Goal: Transaction & Acquisition: Purchase product/service

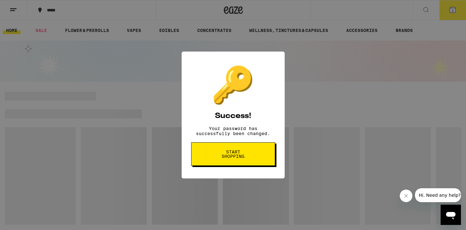
click at [228, 157] on span "Start shopping" at bounding box center [233, 154] width 33 height 9
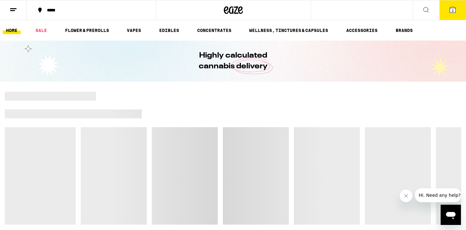
click at [451, 12] on icon at bounding box center [452, 10] width 6 height 6
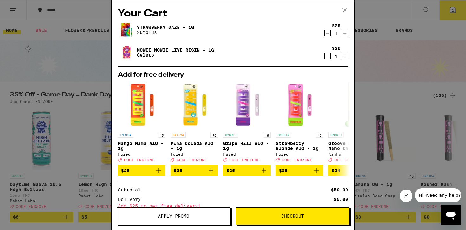
scroll to position [62, 0]
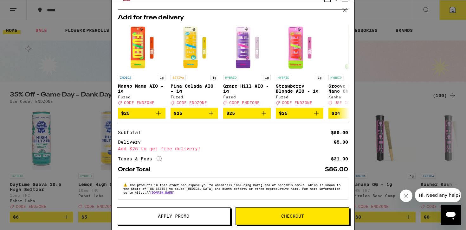
click at [276, 220] on button "Checkout" at bounding box center [292, 216] width 114 height 18
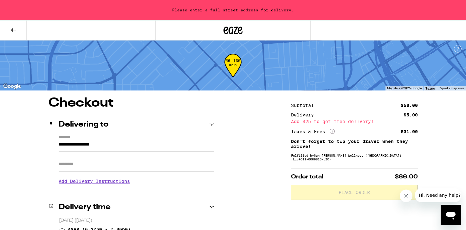
click at [87, 163] on input "Apt/Suite" at bounding box center [136, 164] width 155 height 15
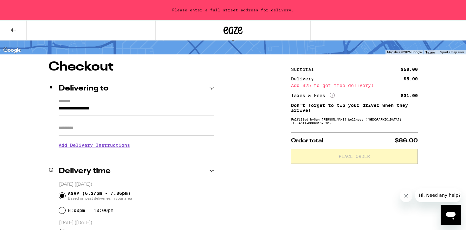
click at [130, 99] on label "*******" at bounding box center [136, 102] width 155 height 6
click at [130, 105] on input "**********" at bounding box center [136, 110] width 155 height 11
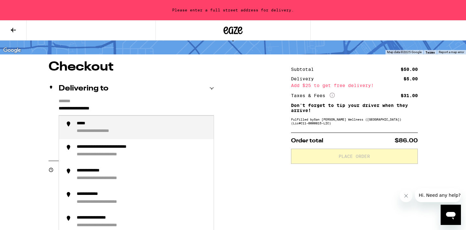
drag, startPoint x: 124, startPoint y: 110, endPoint x: 45, endPoint y: 110, distance: 79.2
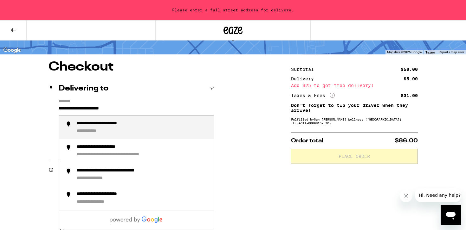
click at [118, 148] on div "**********" at bounding box center [111, 147] width 69 height 6
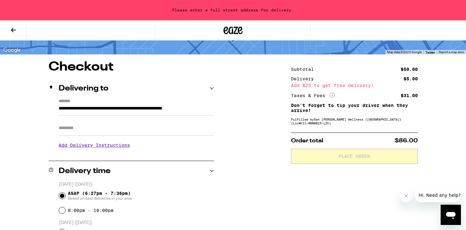
type input "**********"
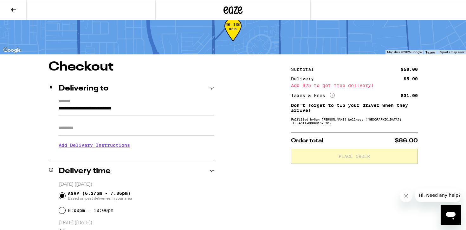
click at [92, 130] on input "Apt/Suite" at bounding box center [136, 128] width 155 height 15
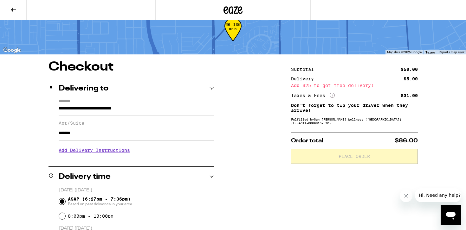
type input "*******"
click at [112, 151] on h3 "Add Delivery Instructions" at bounding box center [136, 150] width 155 height 15
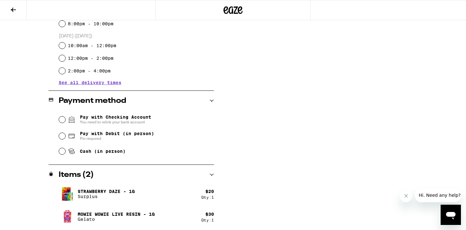
scroll to position [257, 0]
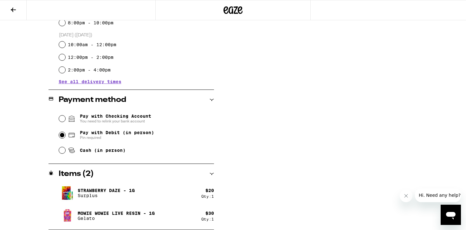
click at [63, 136] on input "Pay with Debit (in person) Pin required" at bounding box center [62, 135] width 6 height 6
radio input "true"
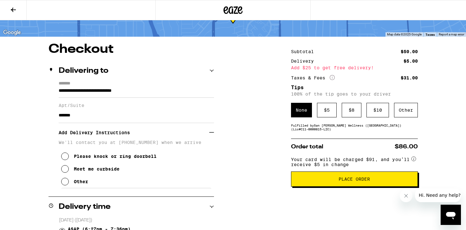
scroll to position [41, 0]
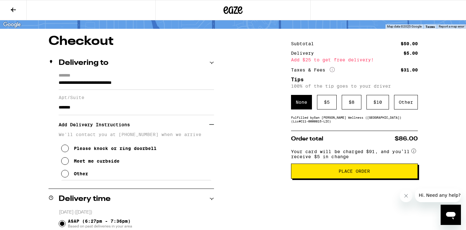
click at [333, 69] on icon "More Info" at bounding box center [331, 69] width 5 height 5
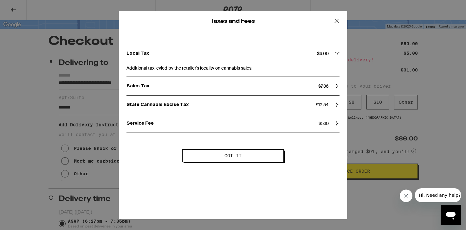
click at [336, 20] on icon at bounding box center [336, 21] width 4 height 4
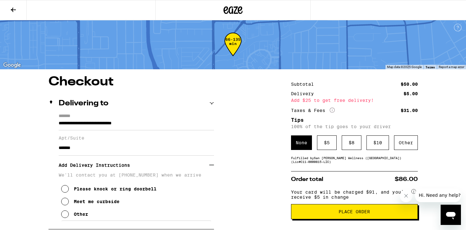
scroll to position [0, 0]
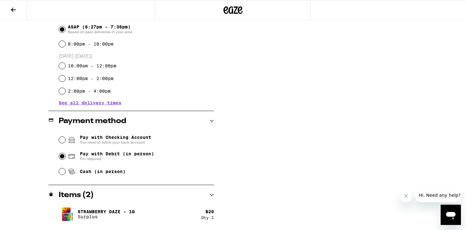
scroll to position [257, 0]
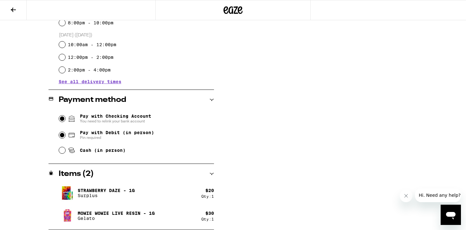
click at [62, 119] on input "Pay with Checking Account You need to relink your bank account" at bounding box center [62, 119] width 6 height 6
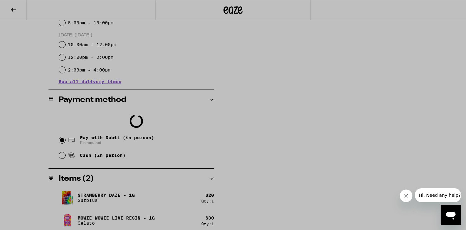
click at [338, 70] on div at bounding box center [233, 115] width 466 height 230
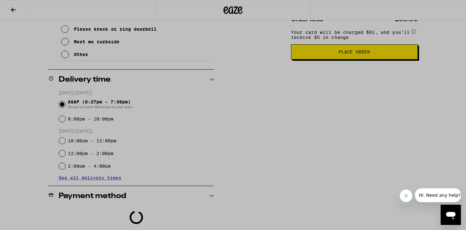
scroll to position [14, 0]
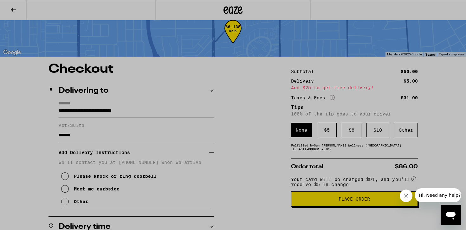
click at [309, 40] on div at bounding box center [233, 115] width 466 height 230
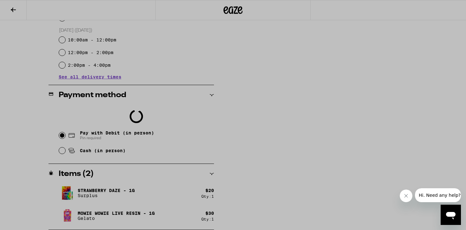
click at [406, 195] on icon "Close message from company" at bounding box center [405, 196] width 5 height 5
click at [357, 140] on div at bounding box center [233, 115] width 466 height 230
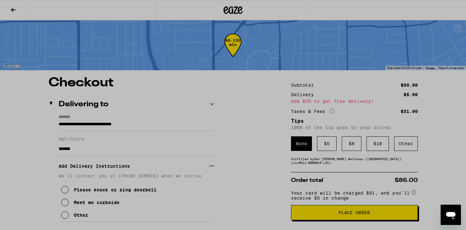
click at [84, 41] on div at bounding box center [233, 115] width 466 height 230
click at [159, 56] on div at bounding box center [233, 115] width 466 height 230
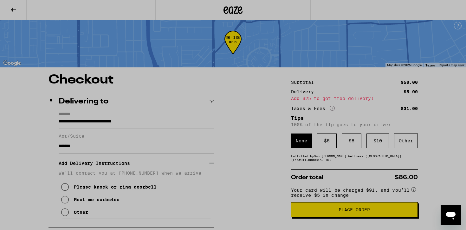
click at [44, 6] on div at bounding box center [233, 115] width 466 height 230
click at [4, 12] on div at bounding box center [233, 115] width 466 height 230
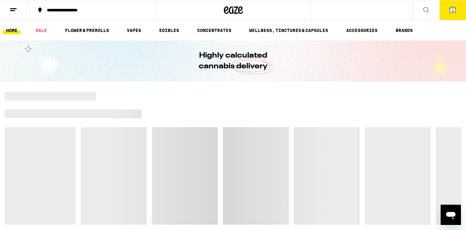
click at [455, 13] on icon at bounding box center [453, 10] width 8 height 8
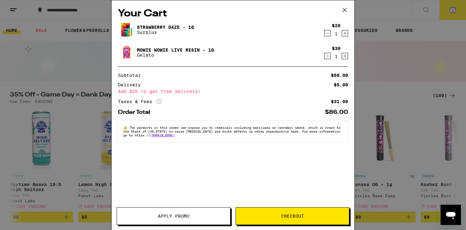
click at [202, 215] on span "Apply Promo" at bounding box center [173, 216] width 113 height 4
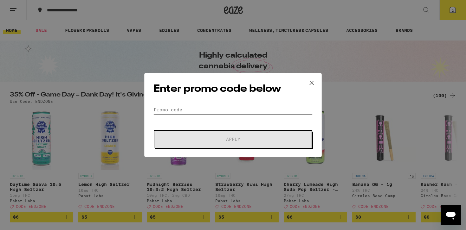
click at [217, 108] on input "Promo Code" at bounding box center [232, 110] width 159 height 10
click at [206, 108] on input "Promo Code" at bounding box center [232, 110] width 159 height 10
paste input "TERPS"
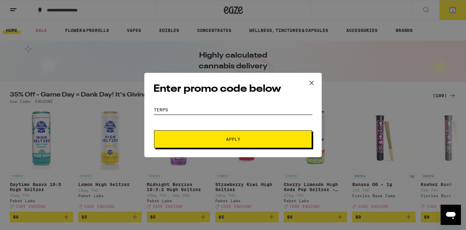
type input "TERPS"
click at [215, 144] on button "Apply" at bounding box center [233, 140] width 158 height 18
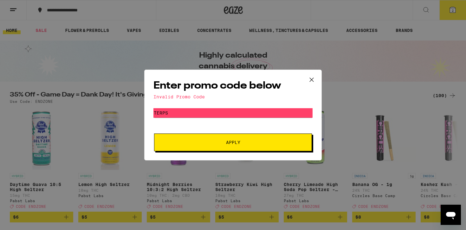
click at [308, 77] on icon at bounding box center [312, 80] width 10 height 10
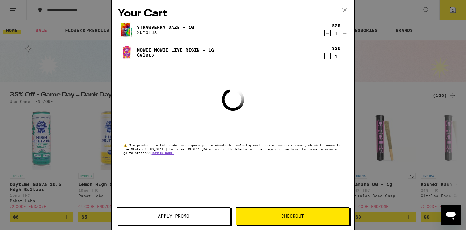
click at [308, 77] on div "Your Cart Strawberry Daze - 1g Surplus $20 1 Mowie Wowie Live Resin - 1g Gelato…" at bounding box center [232, 105] width 243 height 211
click at [196, 211] on button "Apply Promo" at bounding box center [174, 216] width 114 height 18
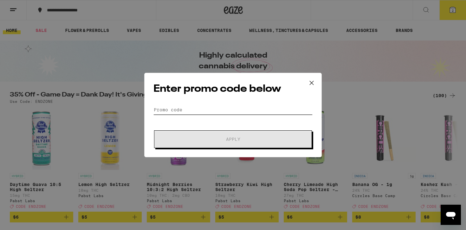
click at [208, 108] on input "Promo Code" at bounding box center [232, 110] width 159 height 10
paste input "WKND"
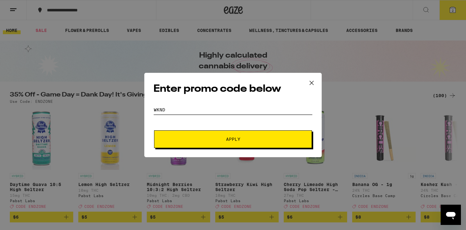
type input "WKND"
click at [205, 139] on span "Apply" at bounding box center [233, 139] width 114 height 4
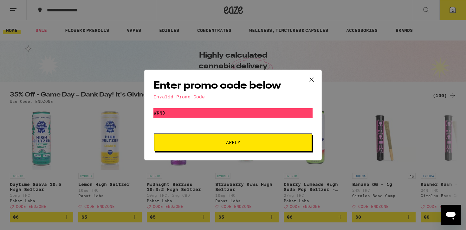
click at [182, 118] on input "WKND" at bounding box center [232, 113] width 159 height 10
drag, startPoint x: 189, startPoint y: 119, endPoint x: 189, endPoint y: 113, distance: 6.0
click at [189, 119] on form "Promo Code WKND Apply" at bounding box center [232, 129] width 159 height 43
drag, startPoint x: 189, startPoint y: 113, endPoint x: 119, endPoint y: 104, distance: 70.6
click at [119, 105] on div "Enter promo code below Invalid Promo Code Promo Code WKND Apply" at bounding box center [233, 115] width 466 height 230
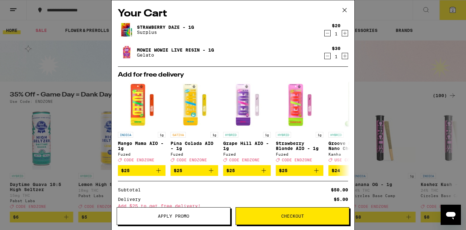
click at [171, 212] on button "Apply Promo" at bounding box center [174, 216] width 114 height 18
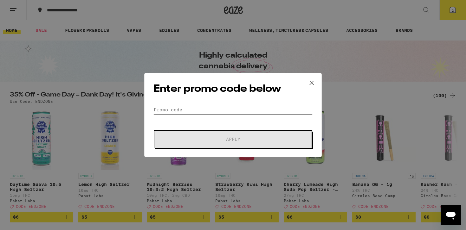
click at [193, 107] on input "Promo Code" at bounding box center [232, 110] width 159 height 10
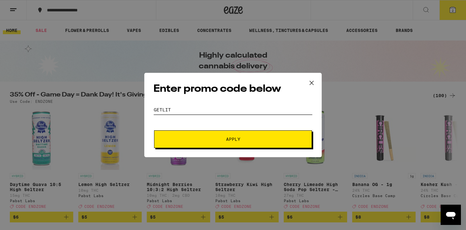
type input "GETLIT"
click at [225, 139] on span "Apply" at bounding box center [233, 139] width 114 height 4
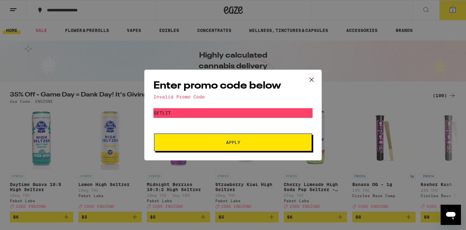
click at [311, 83] on icon at bounding box center [312, 80] width 10 height 10
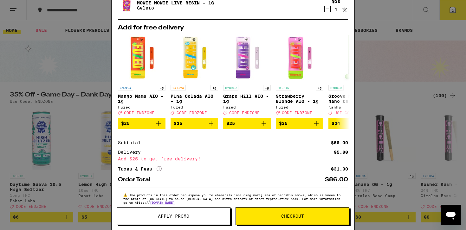
scroll to position [54, 0]
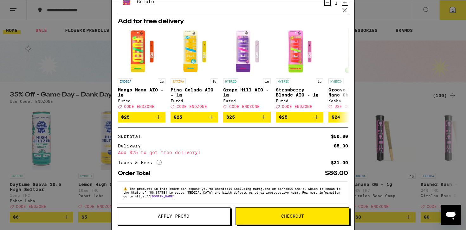
click at [185, 214] on span "Apply Promo" at bounding box center [173, 216] width 31 height 4
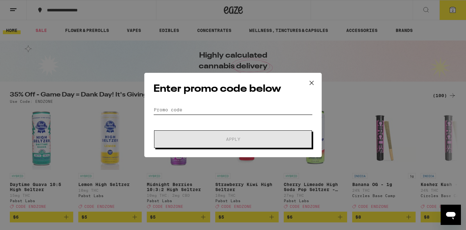
click at [201, 106] on input "Promo Code" at bounding box center [232, 110] width 159 height 10
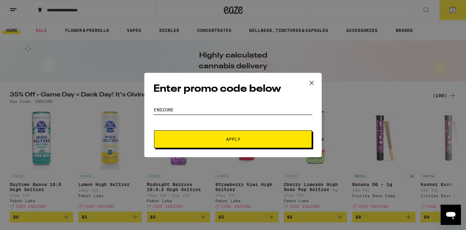
type input "ENDZONE"
click at [223, 142] on button "Apply" at bounding box center [233, 140] width 158 height 18
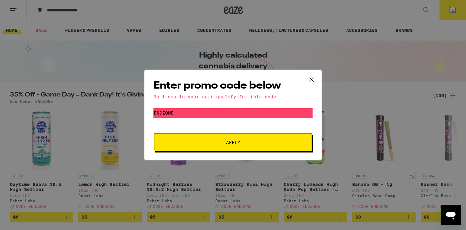
click at [311, 79] on icon at bounding box center [312, 80] width 10 height 10
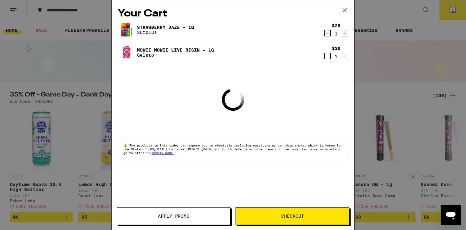
click at [344, 10] on icon at bounding box center [345, 10] width 10 height 10
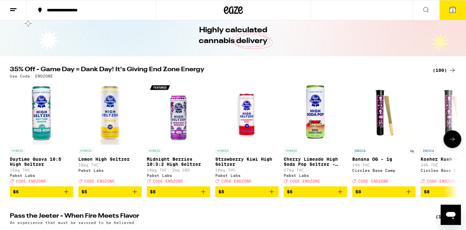
scroll to position [14, 0]
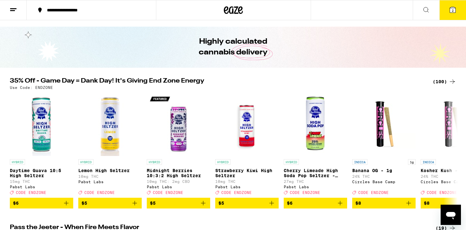
click at [449, 80] on icon at bounding box center [452, 82] width 8 height 8
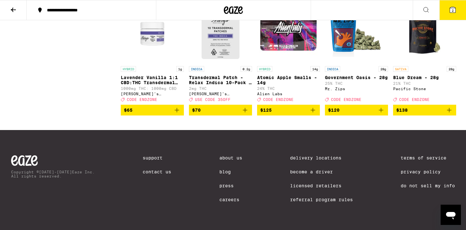
scroll to position [2396, 0]
click at [458, 14] on button "2" at bounding box center [452, 10] width 27 height 20
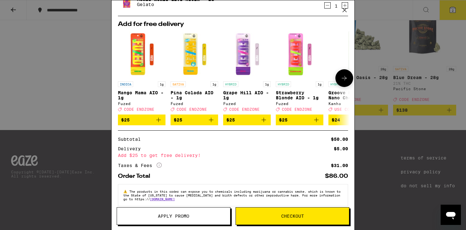
scroll to position [62, 0]
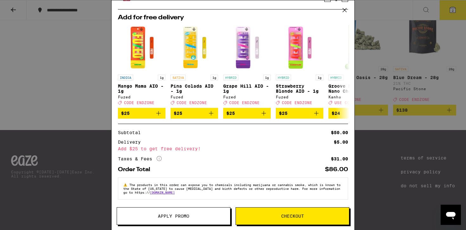
click at [159, 159] on icon at bounding box center [158, 158] width 5 height 5
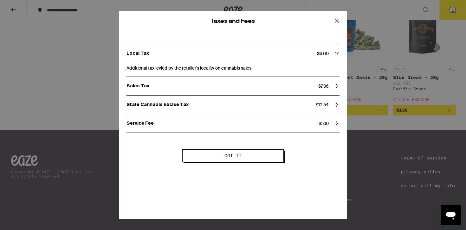
click at [231, 155] on span "Got it" at bounding box center [232, 156] width 17 height 4
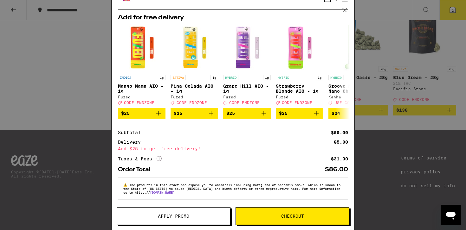
click at [328, 215] on span "Checkout" at bounding box center [292, 216] width 113 height 4
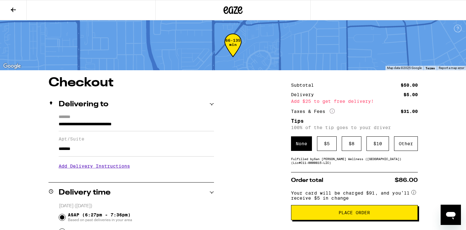
scroll to position [13, 0]
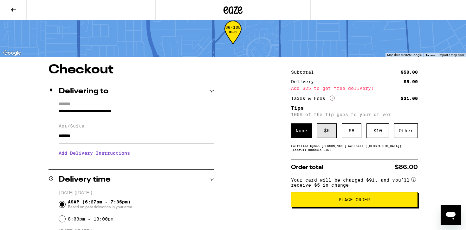
click at [328, 138] on div "$ 5" at bounding box center [327, 131] width 20 height 15
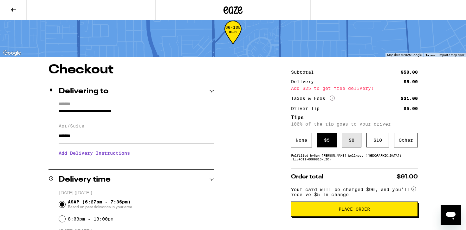
click at [347, 139] on div "$ 8" at bounding box center [351, 140] width 20 height 15
click at [370, 141] on div "$ 10" at bounding box center [377, 140] width 22 height 15
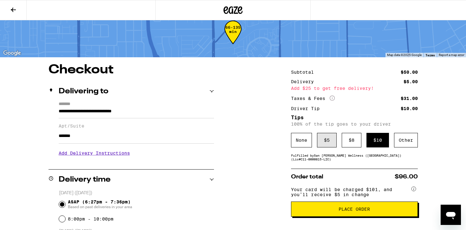
click at [328, 140] on div "$ 5" at bounding box center [327, 140] width 20 height 15
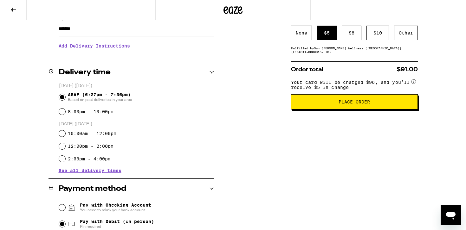
scroll to position [209, 0]
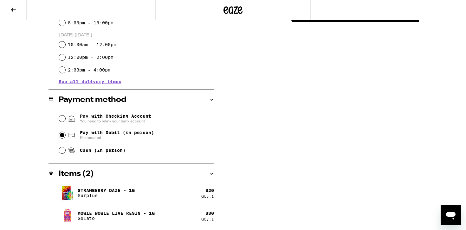
click at [212, 173] on icon at bounding box center [211, 174] width 4 height 4
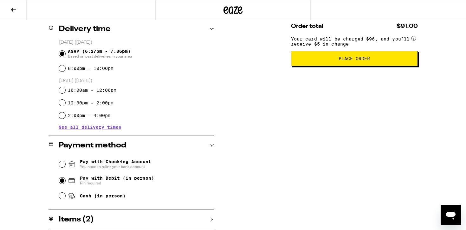
scroll to position [164, 0]
click at [205, 220] on div "Items ( 2 )" at bounding box center [130, 220] width 165 height 8
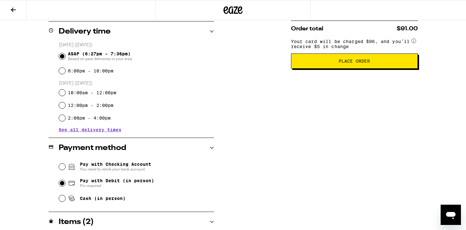
scroll to position [124, 0]
